Goal: Information Seeking & Learning: Learn about a topic

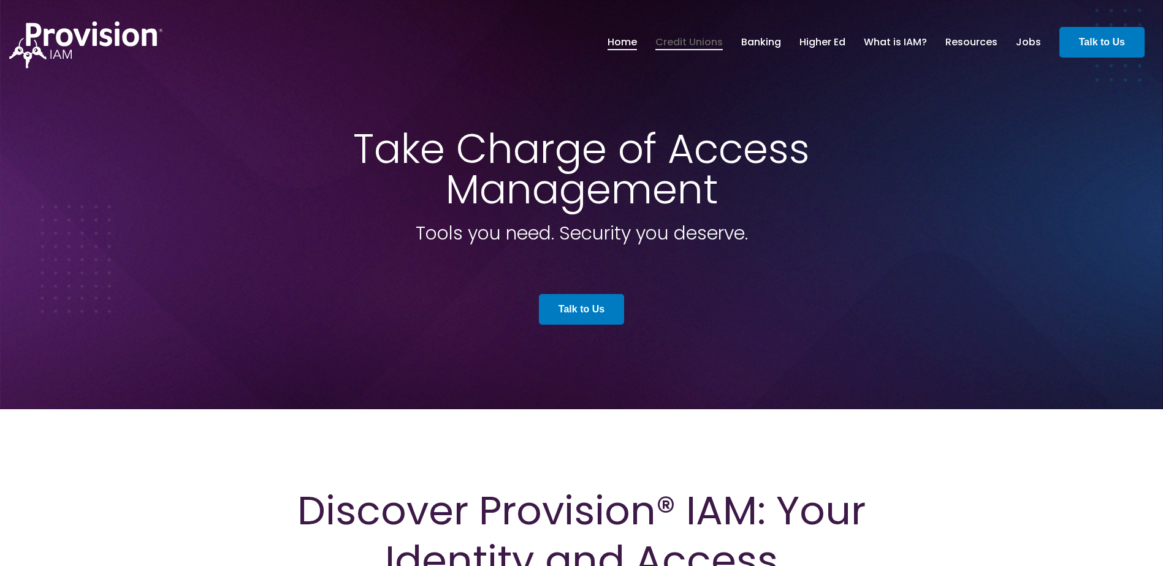
click at [694, 37] on link "Credit Unions" at bounding box center [688, 42] width 67 height 21
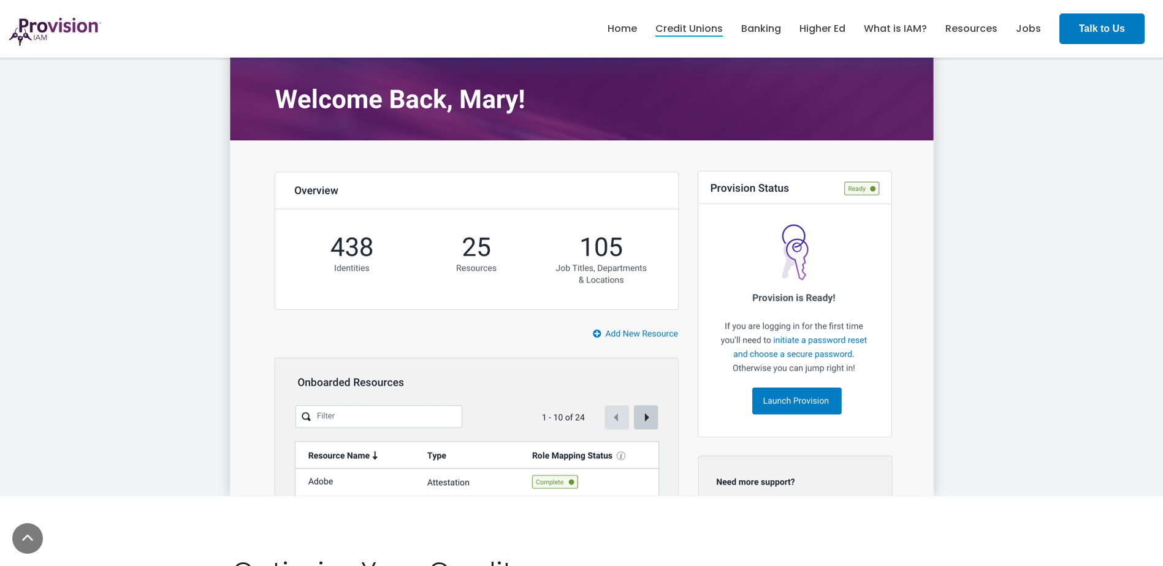
scroll to position [2574, 0]
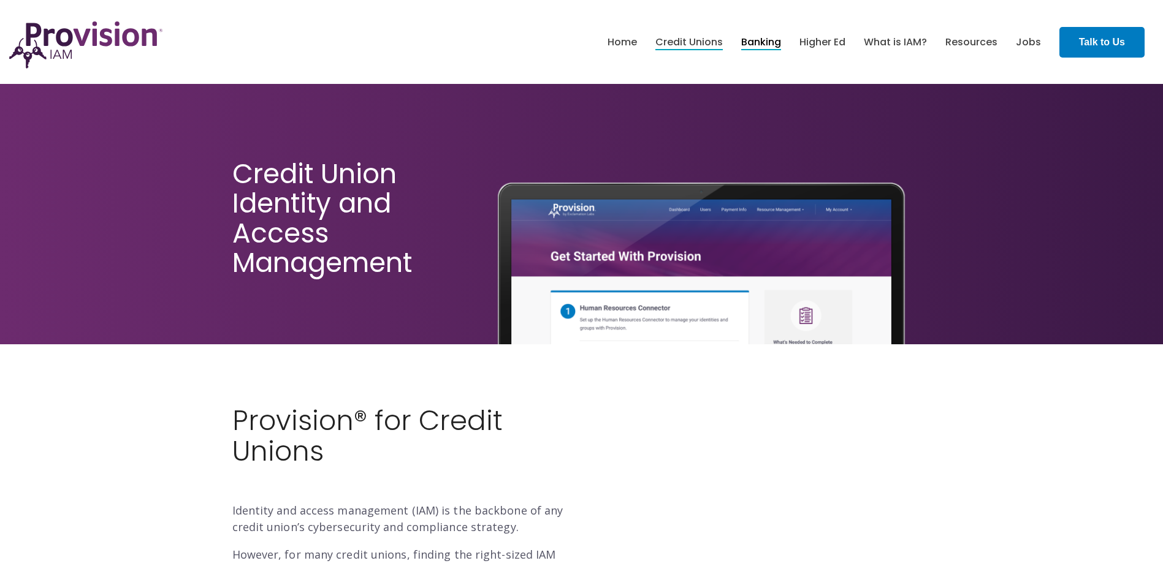
click at [777, 44] on link "Banking" at bounding box center [761, 42] width 40 height 21
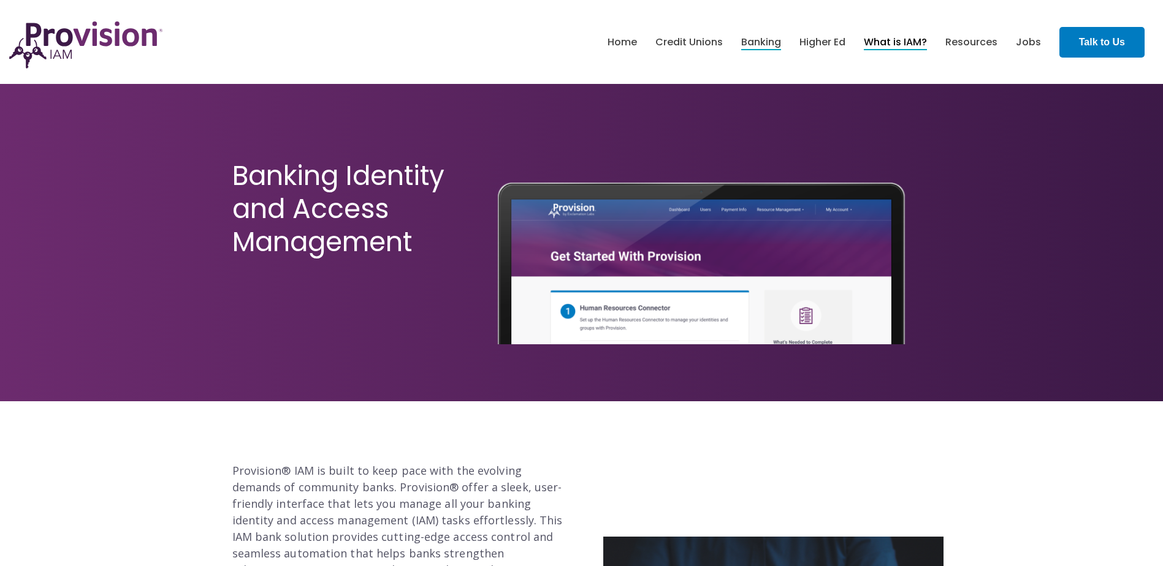
click at [879, 40] on link "What is IAM?" at bounding box center [895, 42] width 63 height 21
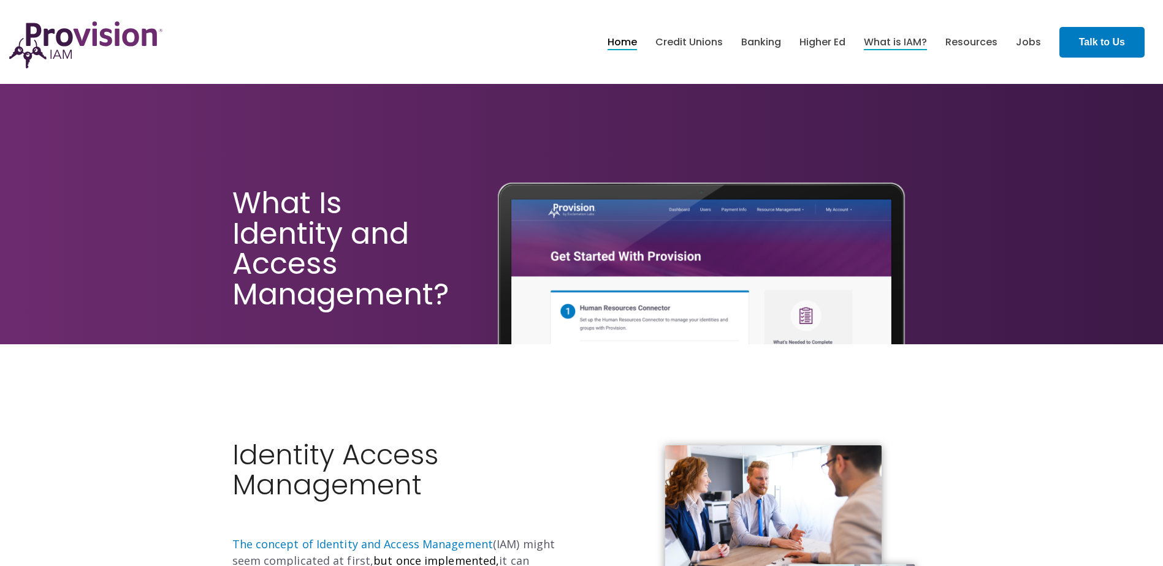
click at [628, 44] on link "Home" at bounding box center [621, 42] width 29 height 21
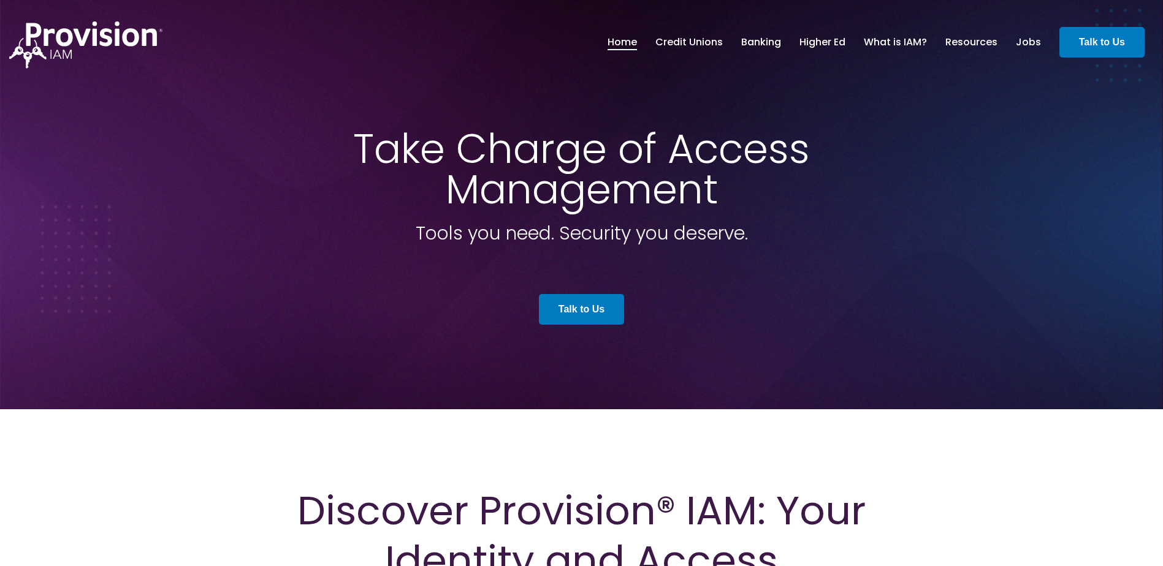
click at [91, 42] on img at bounding box center [85, 44] width 153 height 47
click at [952, 41] on link "Resources" at bounding box center [971, 42] width 52 height 21
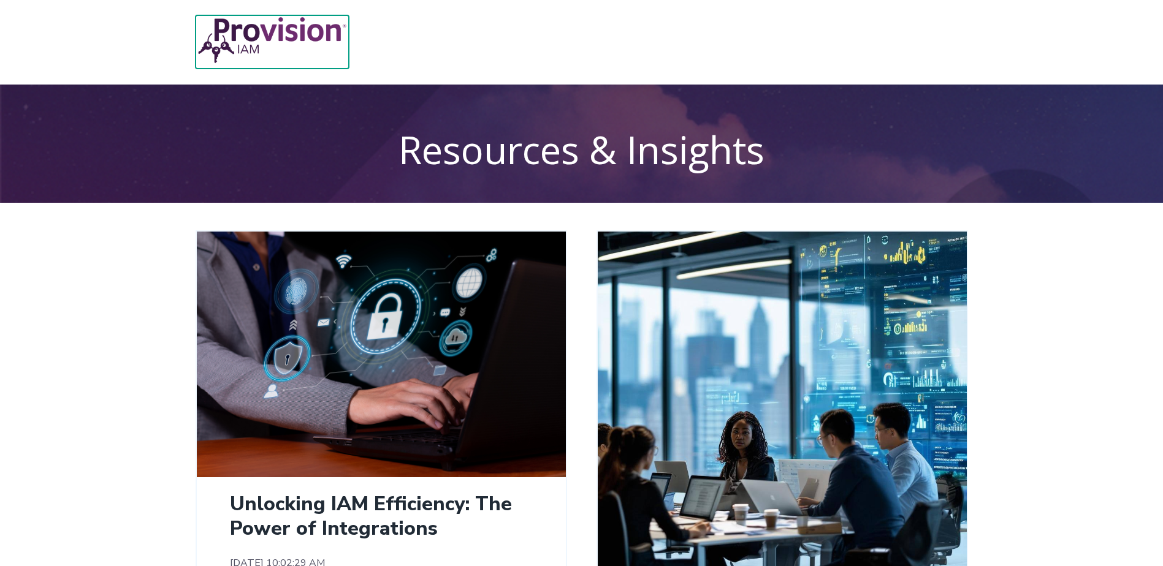
click at [220, 42] on img at bounding box center [272, 40] width 153 height 50
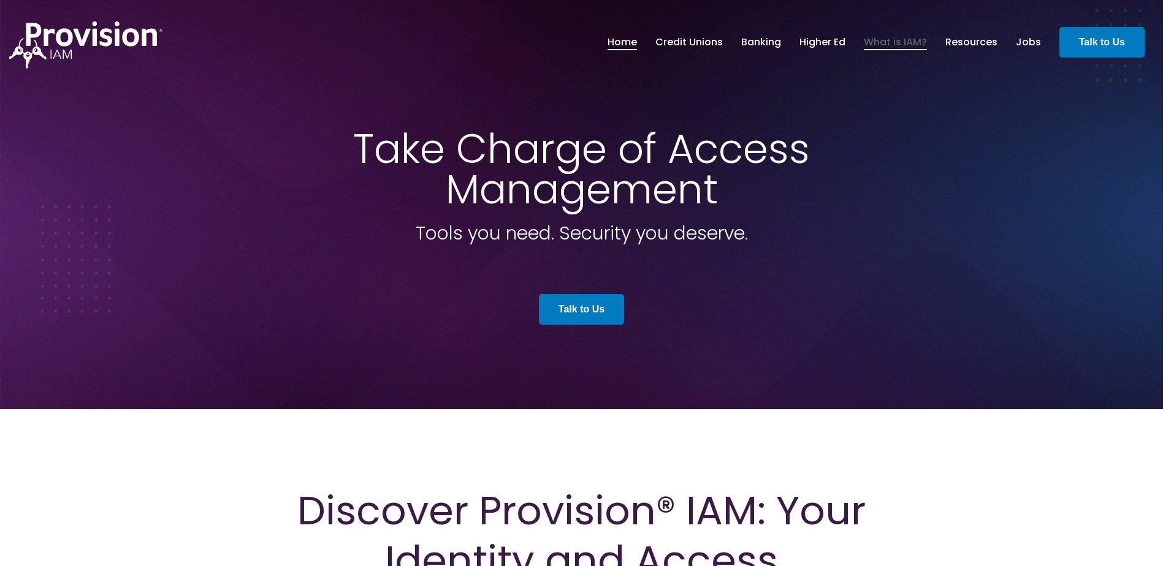
click at [895, 38] on link "What is IAM?" at bounding box center [895, 42] width 63 height 21
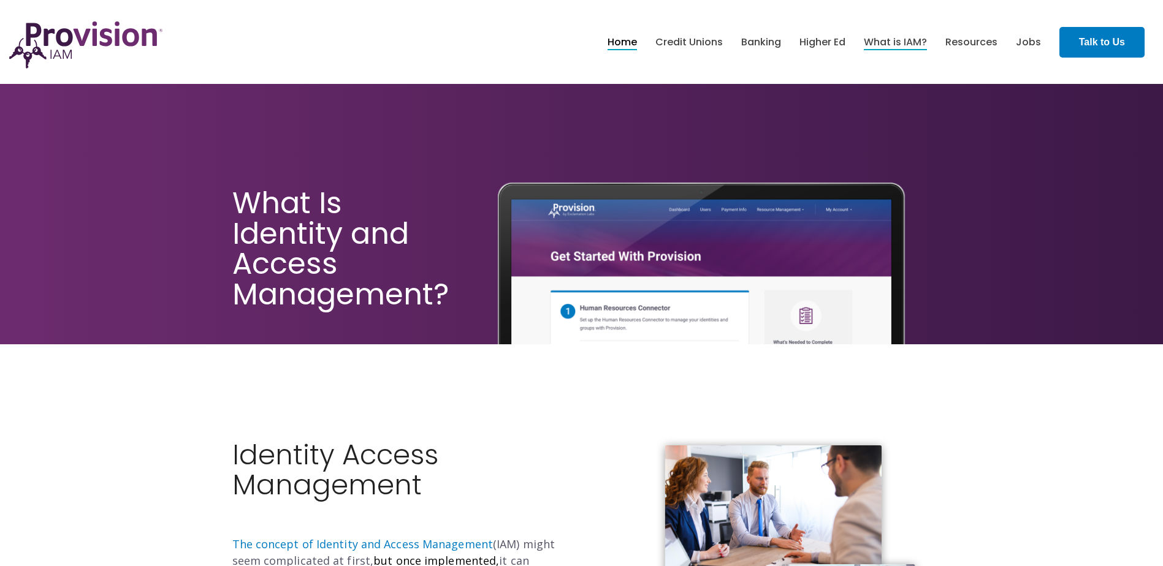
click at [621, 46] on link "Home" at bounding box center [621, 42] width 29 height 21
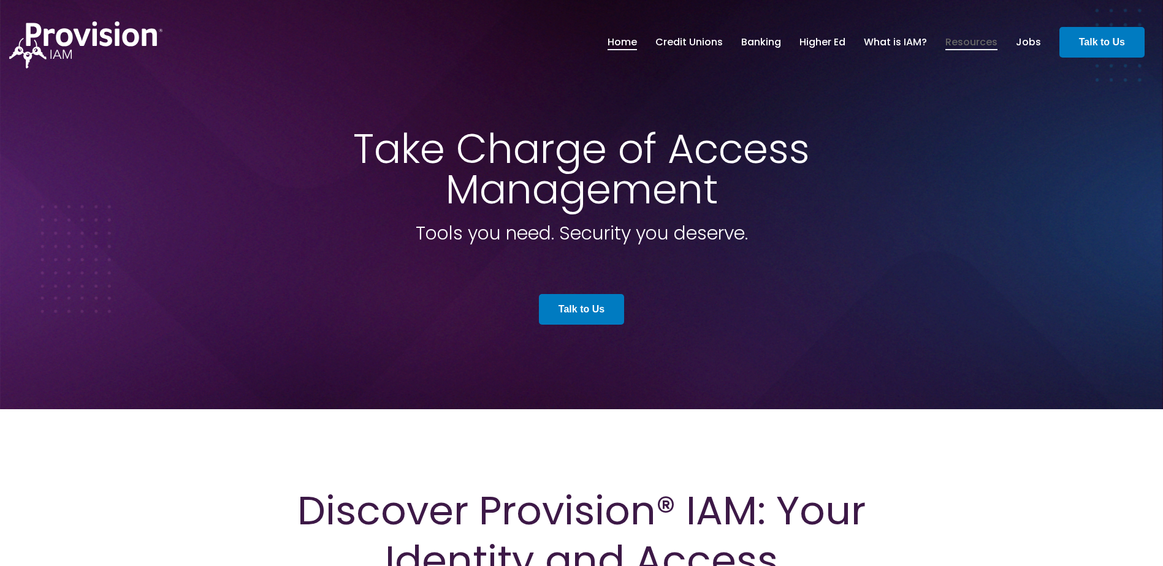
click at [979, 45] on link "Resources" at bounding box center [971, 42] width 52 height 21
click at [708, 41] on link "Credit Unions" at bounding box center [688, 42] width 67 height 21
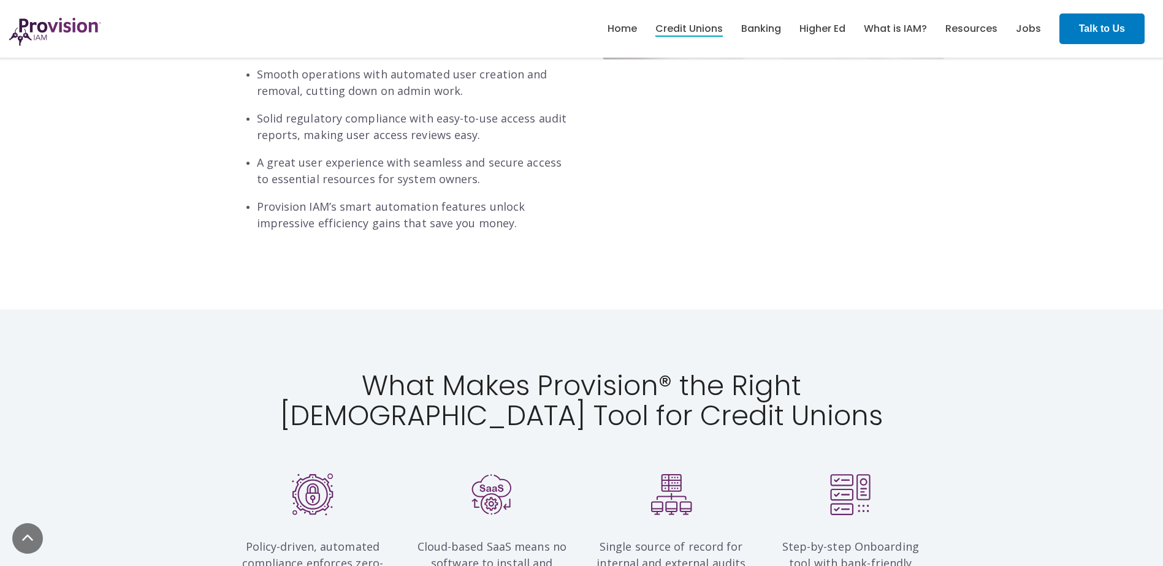
scroll to position [981, 0]
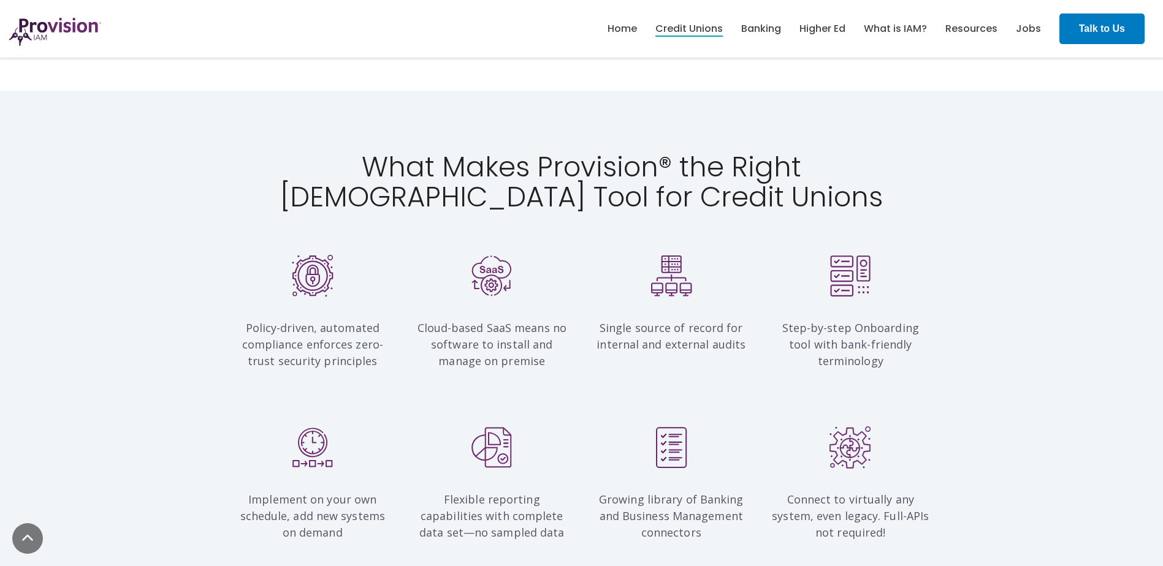
click at [1063, 287] on div "Policy-driven, automated compliance enforces zero-trust security principles Clo…" at bounding box center [581, 322] width 1163 height 147
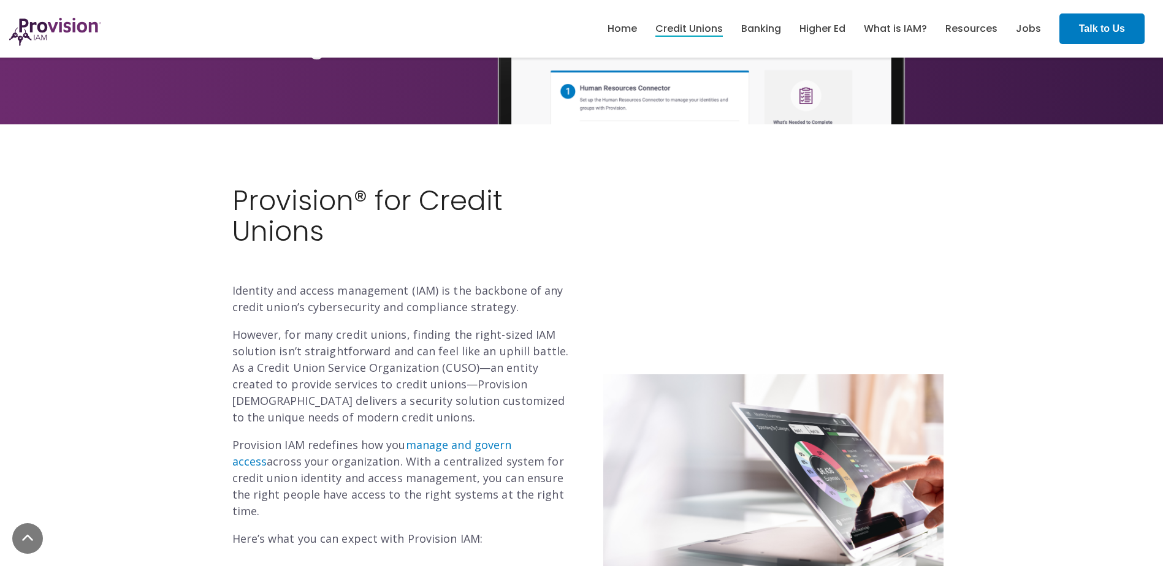
scroll to position [0, 0]
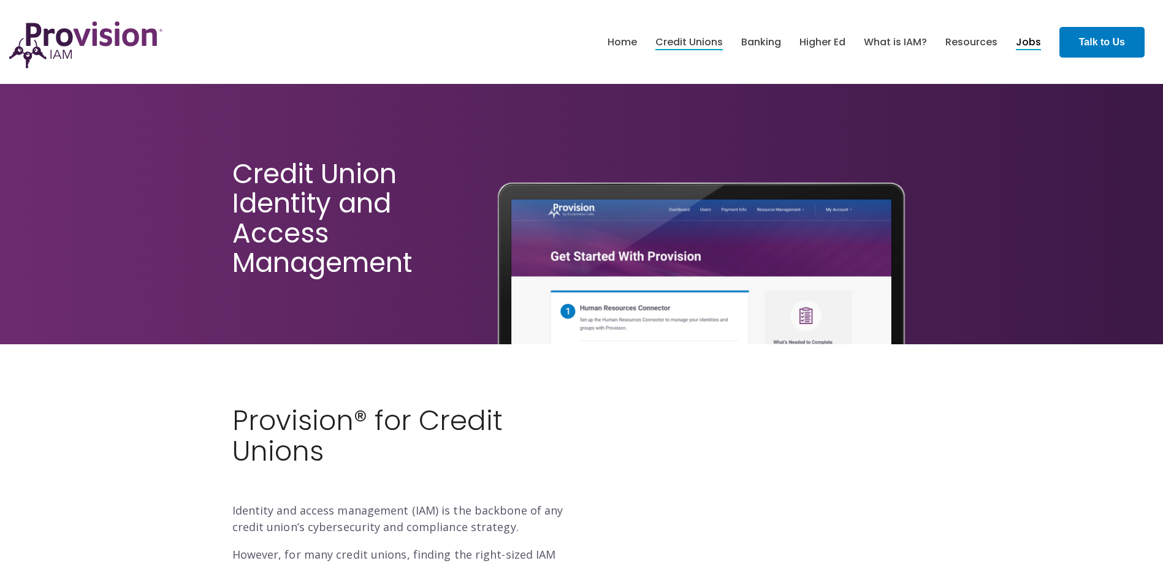
click at [1025, 40] on link "Jobs" at bounding box center [1028, 42] width 25 height 21
click at [987, 41] on link "Resources" at bounding box center [971, 42] width 52 height 21
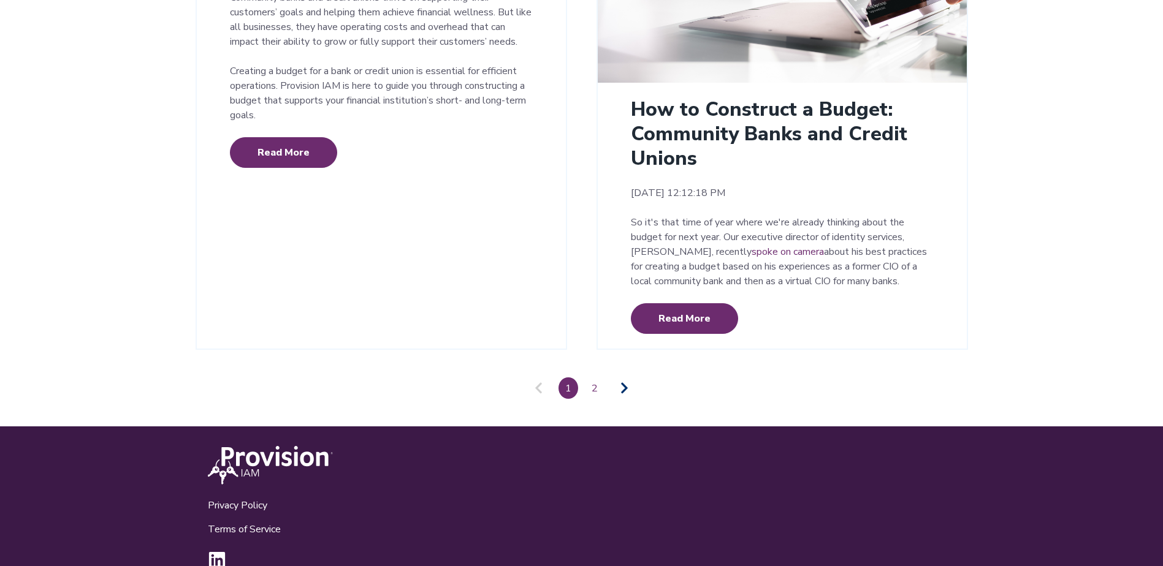
scroll to position [2860, 0]
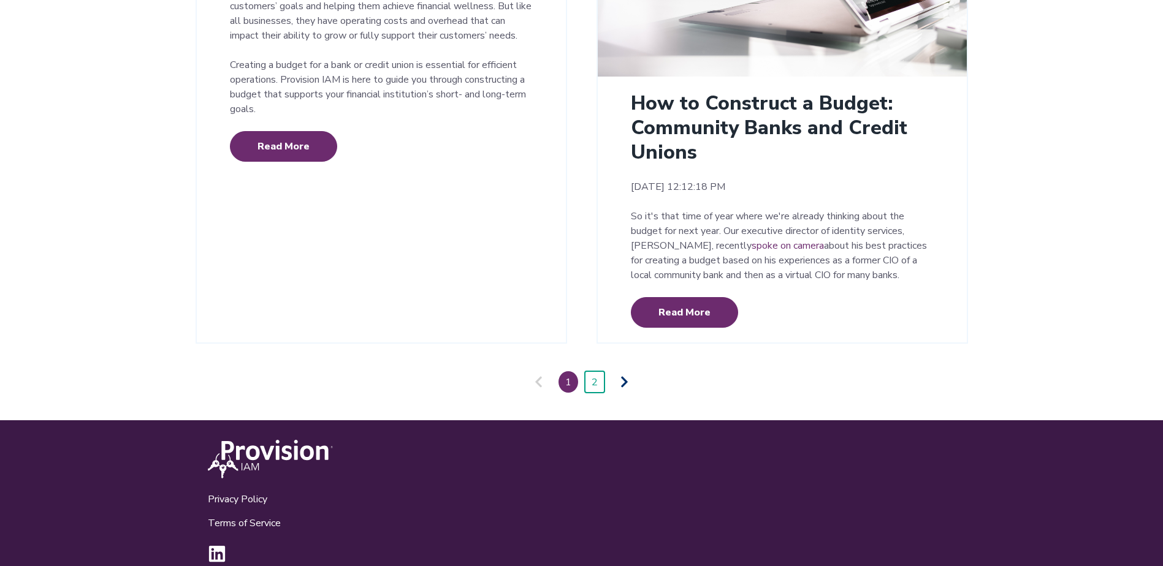
click at [600, 371] on link "2" at bounding box center [595, 381] width 20 height 21
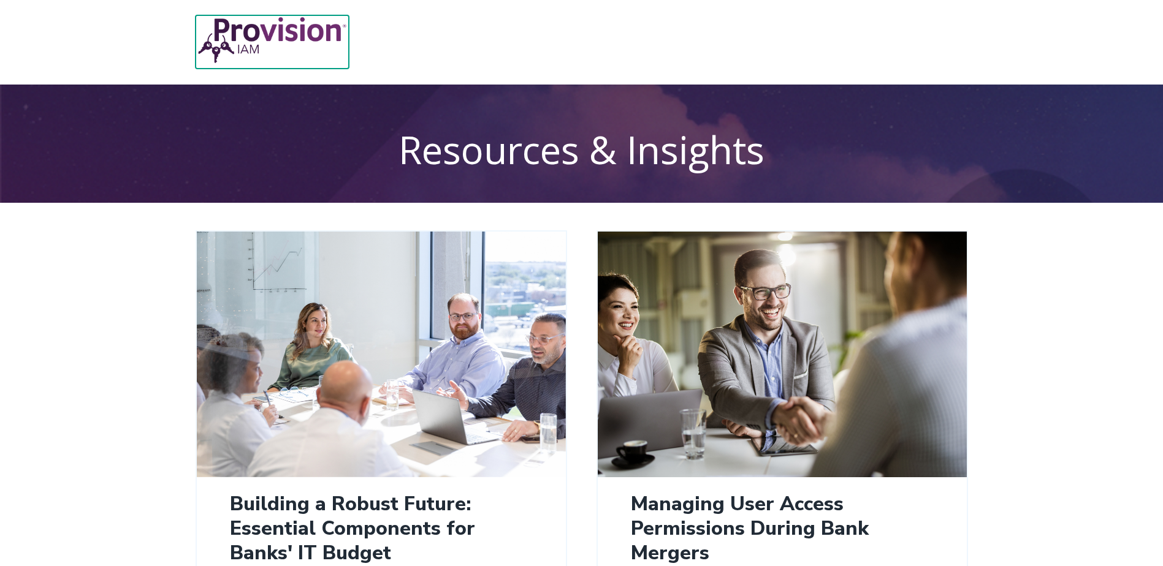
click at [259, 44] on img at bounding box center [272, 40] width 153 height 50
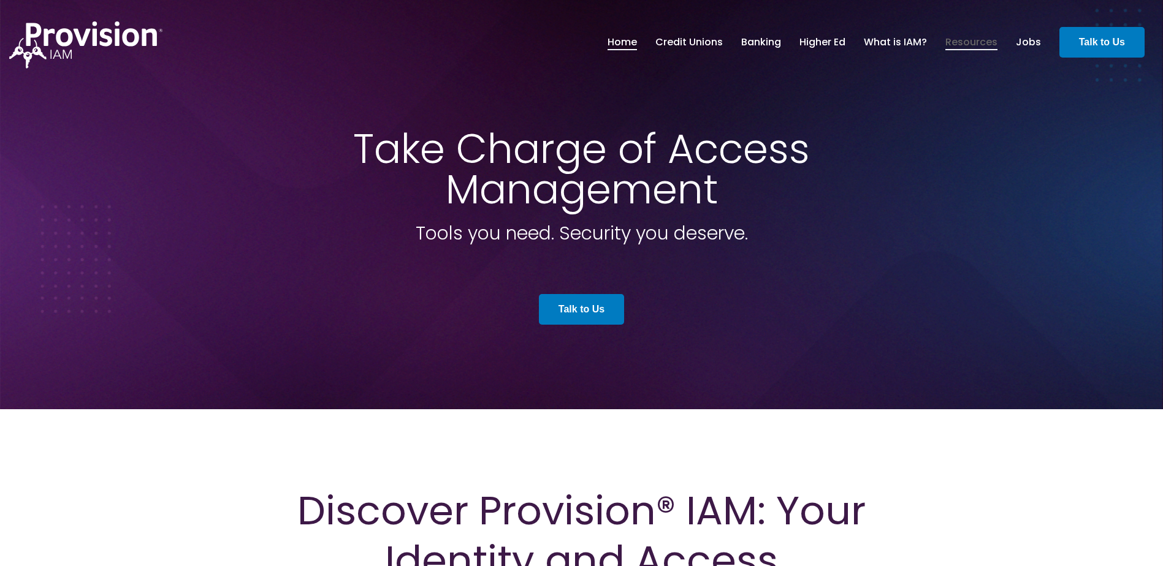
click at [973, 41] on link "Resources" at bounding box center [971, 42] width 52 height 21
